Goal: Find specific page/section: Find specific page/section

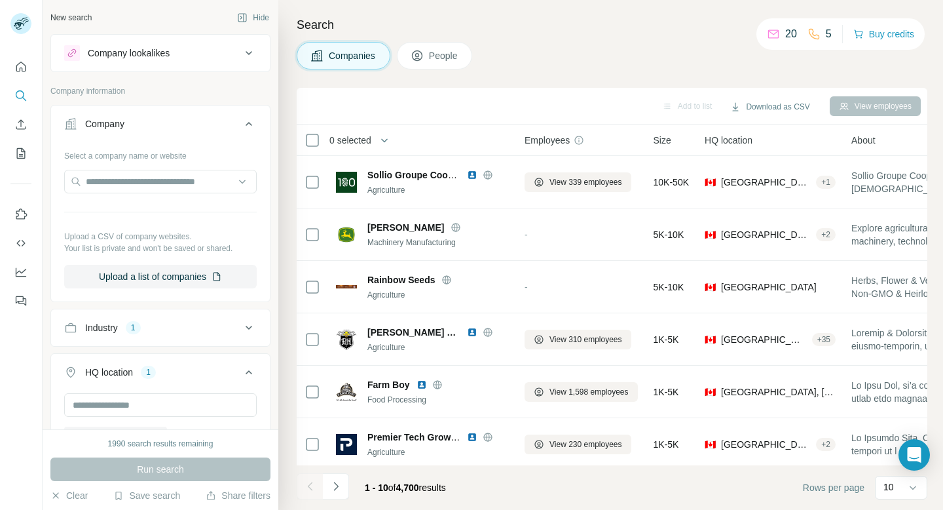
scroll to position [215, 0]
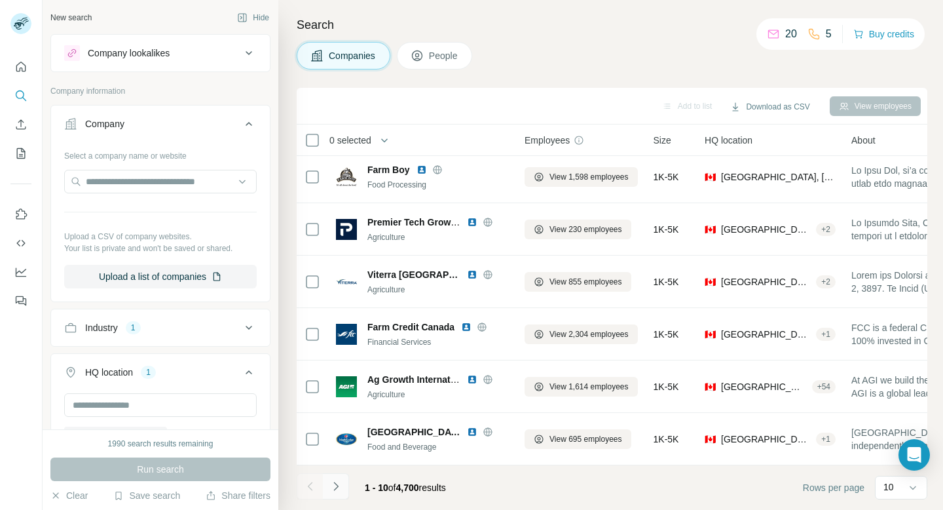
click at [337, 489] on icon "Navigate to next page" at bounding box center [335, 485] width 13 height 13
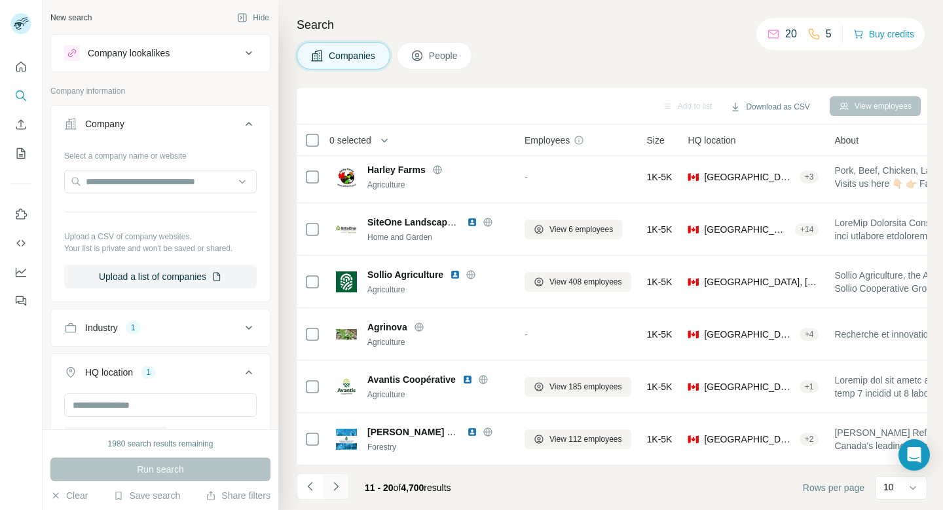
click at [342, 492] on icon "Navigate to next page" at bounding box center [335, 485] width 13 height 13
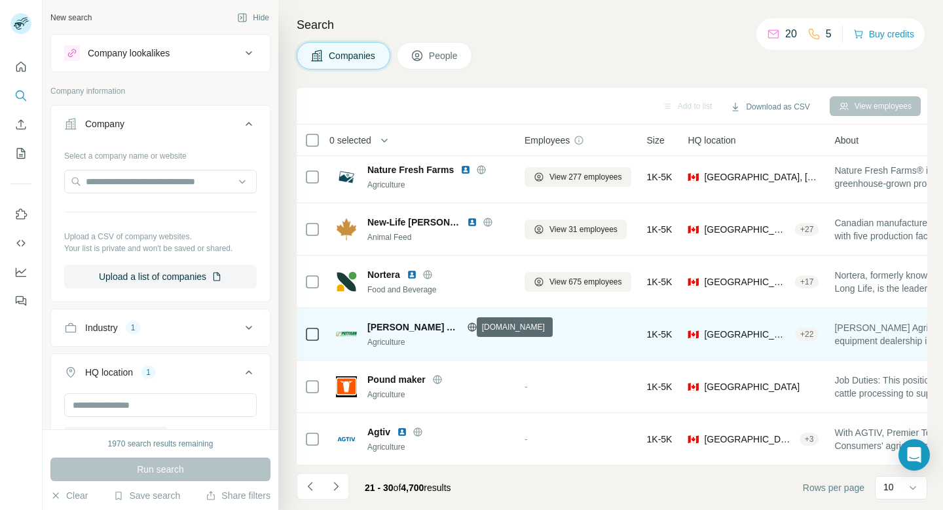
click at [468, 327] on icon at bounding box center [472, 327] width 10 height 10
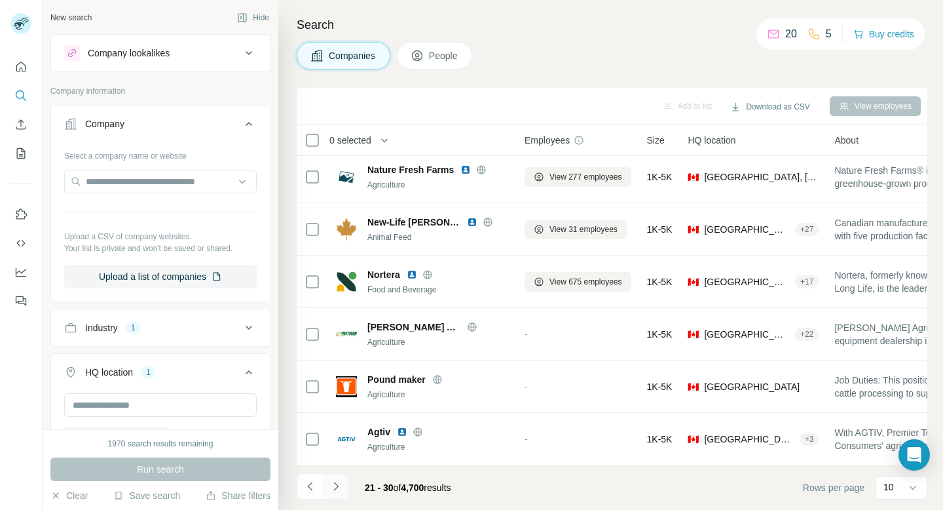
click at [335, 485] on icon "Navigate to next page" at bounding box center [335, 485] width 13 height 13
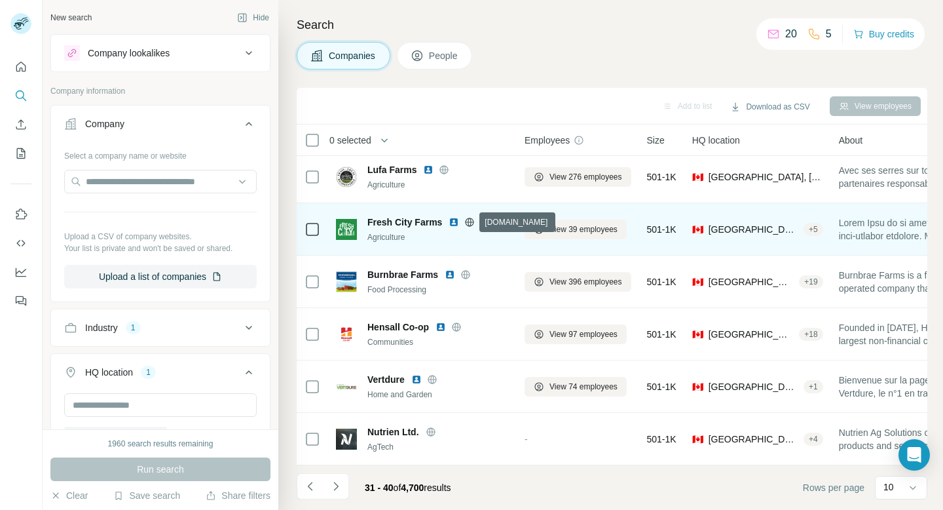
click at [468, 221] on icon at bounding box center [469, 221] width 3 height 9
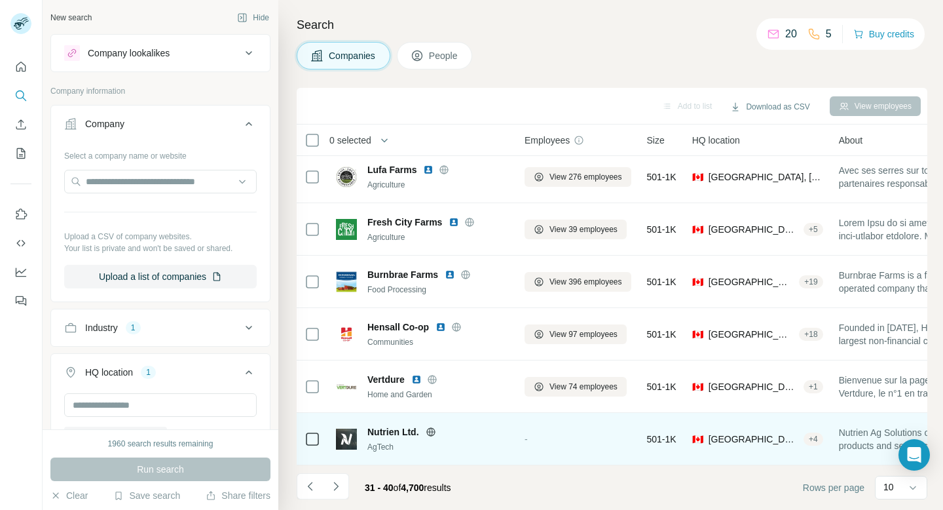
click at [430, 432] on icon at bounding box center [431, 431] width 10 height 10
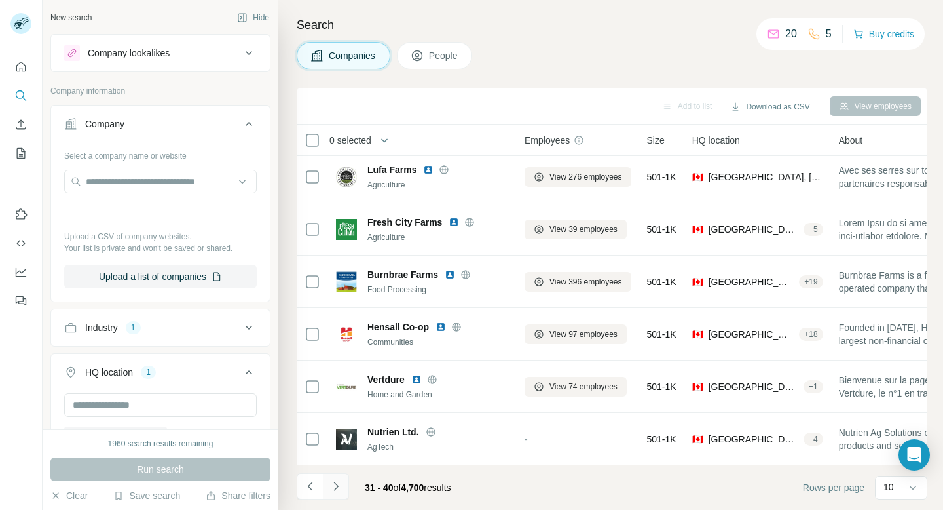
click at [338, 486] on icon "Navigate to next page" at bounding box center [335, 485] width 13 height 13
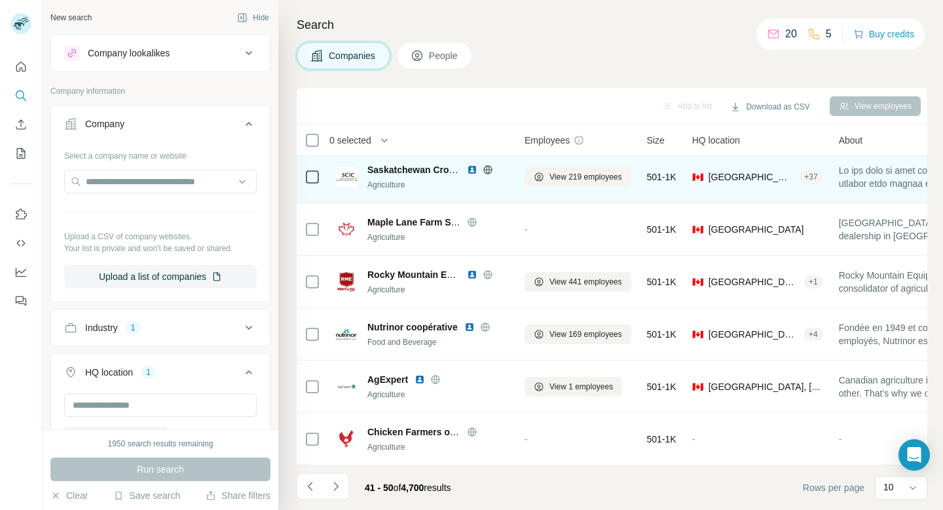
click at [486, 169] on icon at bounding box center [487, 169] width 9 height 1
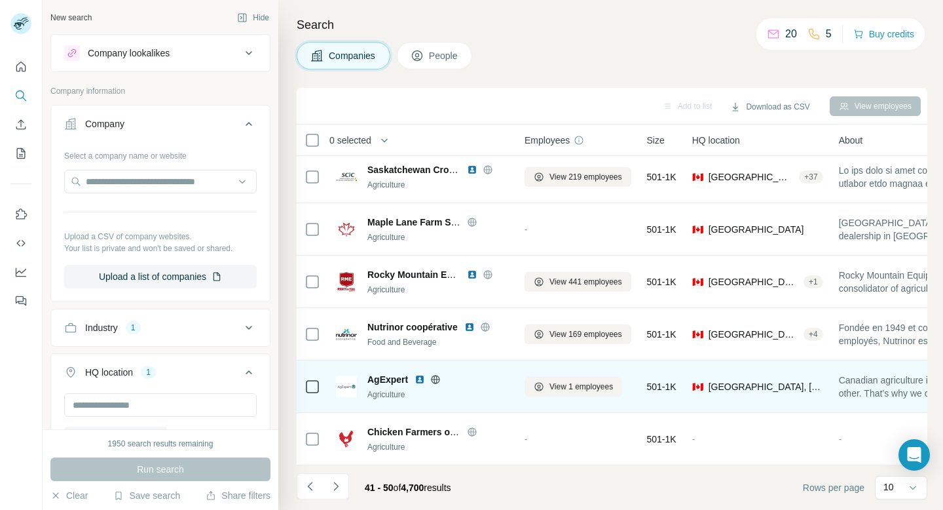
click at [435, 379] on icon at bounding box center [436, 379] width 9 height 1
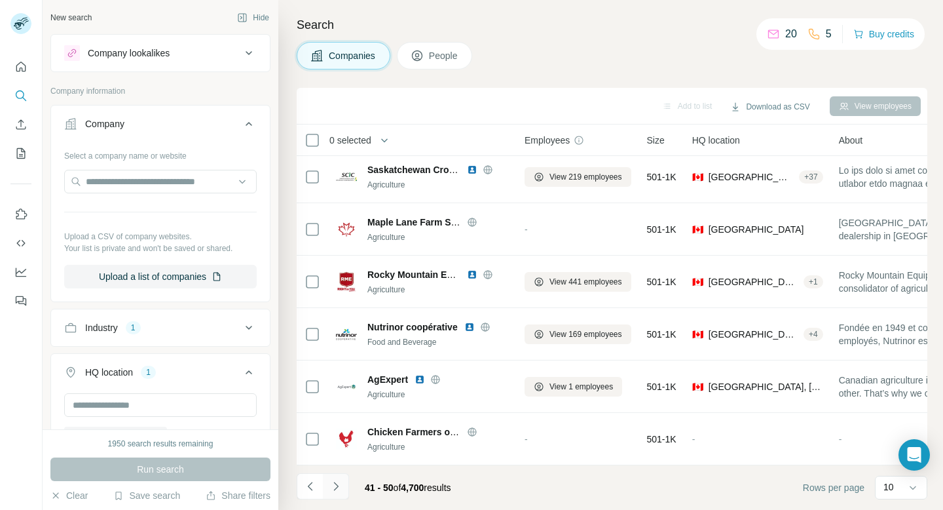
click at [334, 491] on icon "Navigate to next page" at bounding box center [335, 485] width 13 height 13
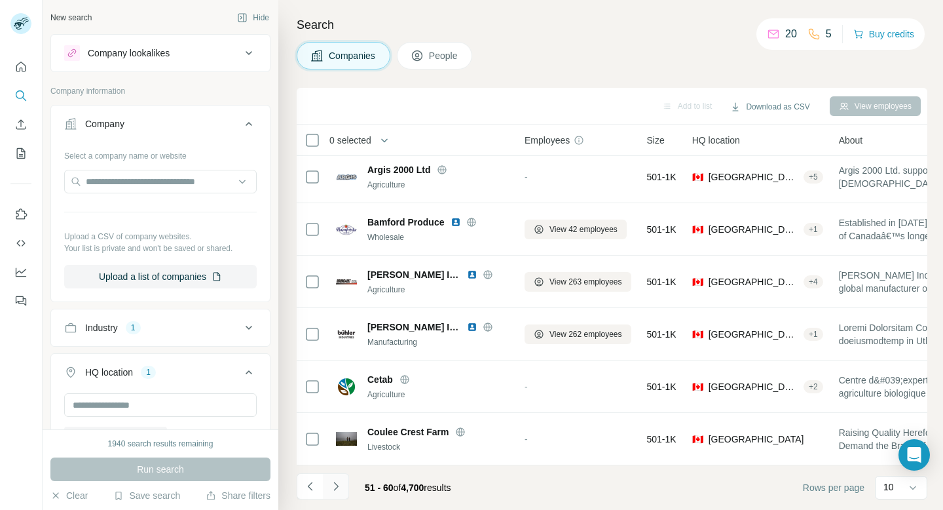
click at [343, 485] on button "Navigate to next page" at bounding box center [336, 486] width 26 height 26
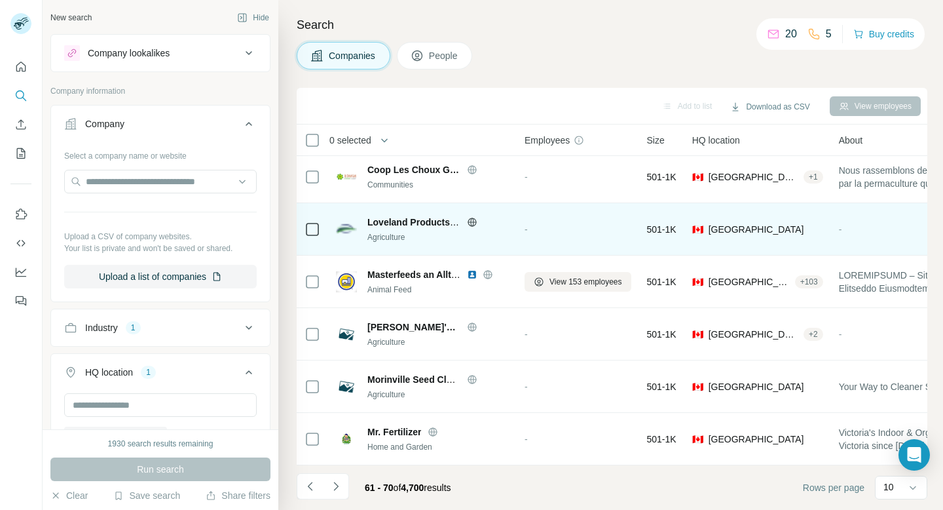
click at [473, 228] on div "Loveland Products [GEOGRAPHIC_DATA]" at bounding box center [437, 221] width 141 height 13
click at [472, 221] on icon at bounding box center [472, 222] width 10 height 10
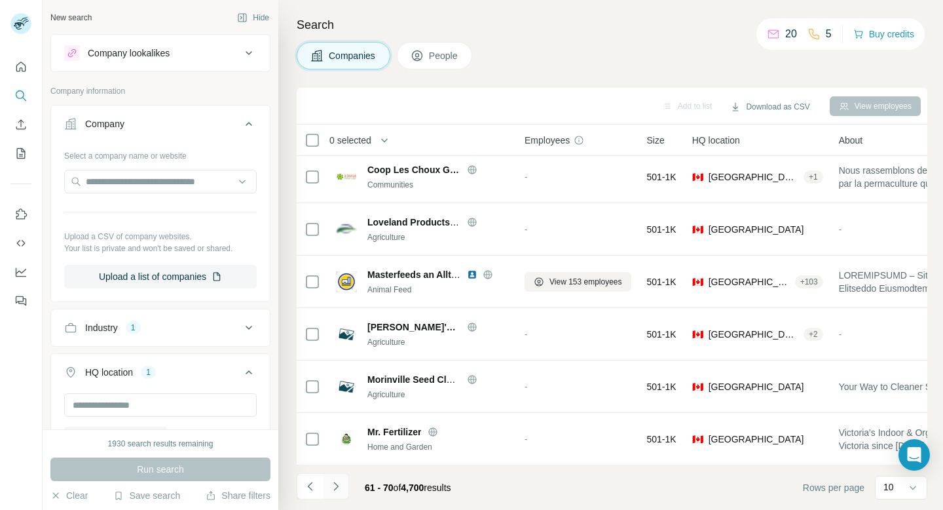
click at [338, 484] on icon "Navigate to next page" at bounding box center [335, 485] width 13 height 13
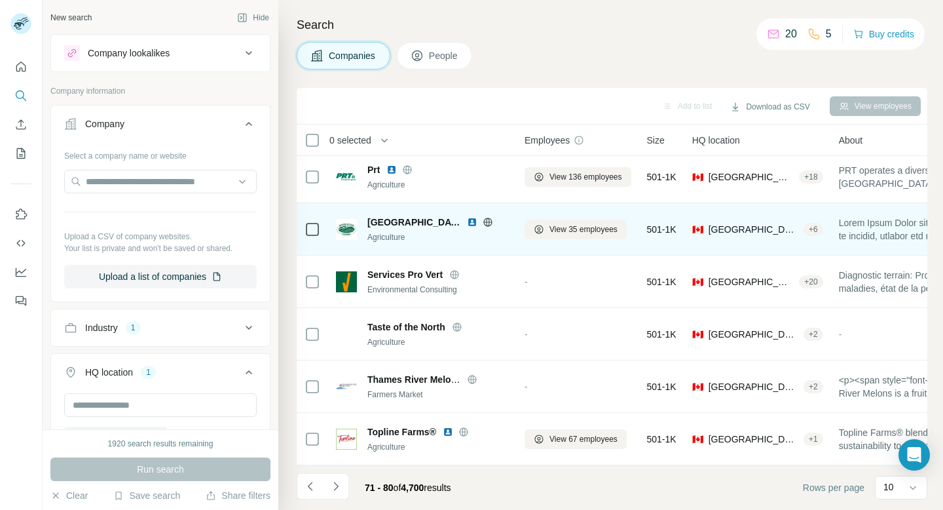
click at [486, 219] on icon at bounding box center [487, 221] width 3 height 9
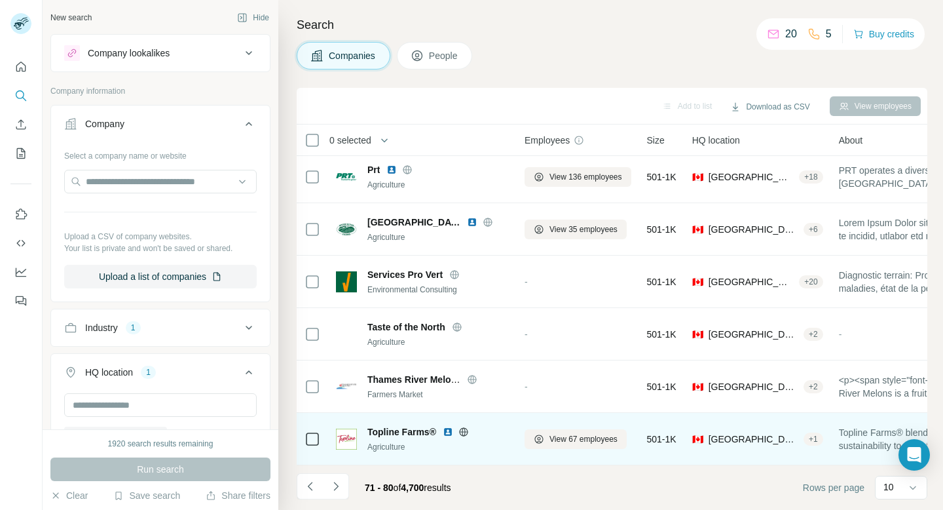
click at [464, 430] on icon at bounding box center [463, 431] width 10 height 10
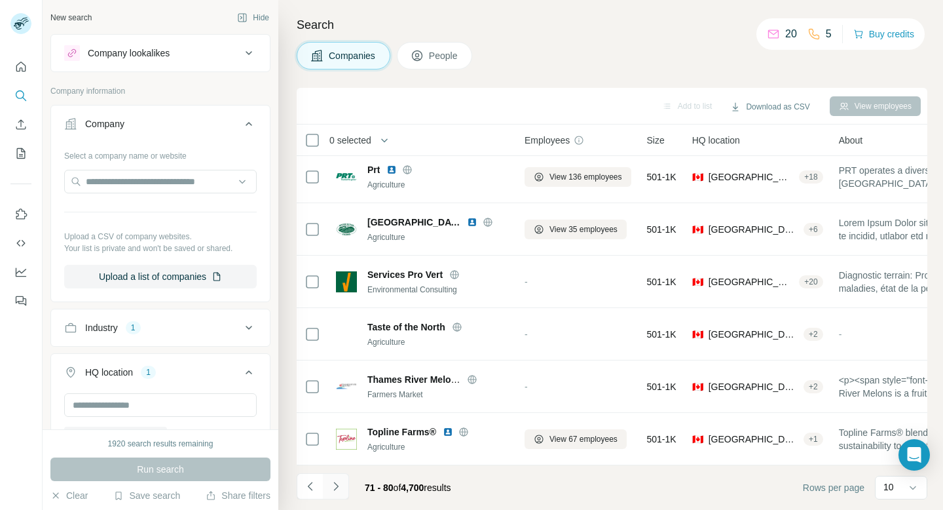
click at [337, 485] on icon "Navigate to next page" at bounding box center [335, 485] width 13 height 13
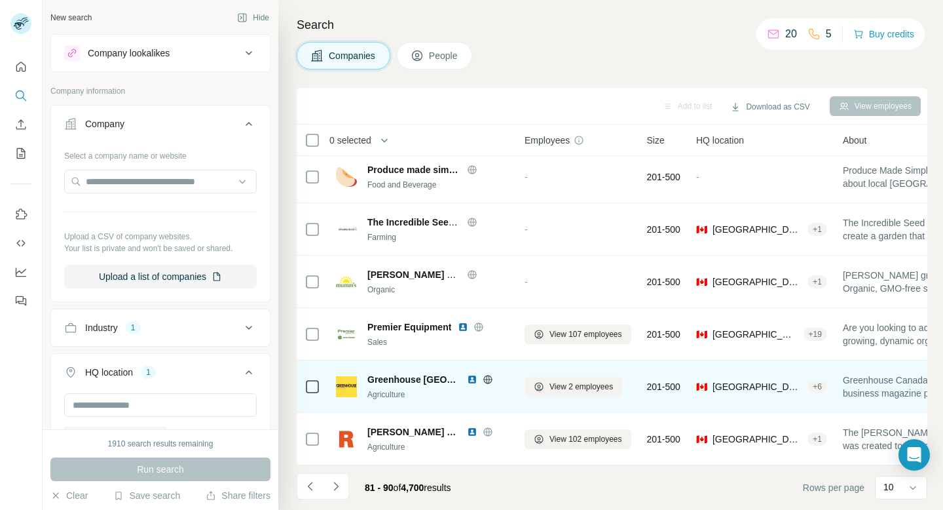
click at [486, 382] on icon at bounding box center [487, 379] width 3 height 9
